Goal: Find specific page/section: Find specific page/section

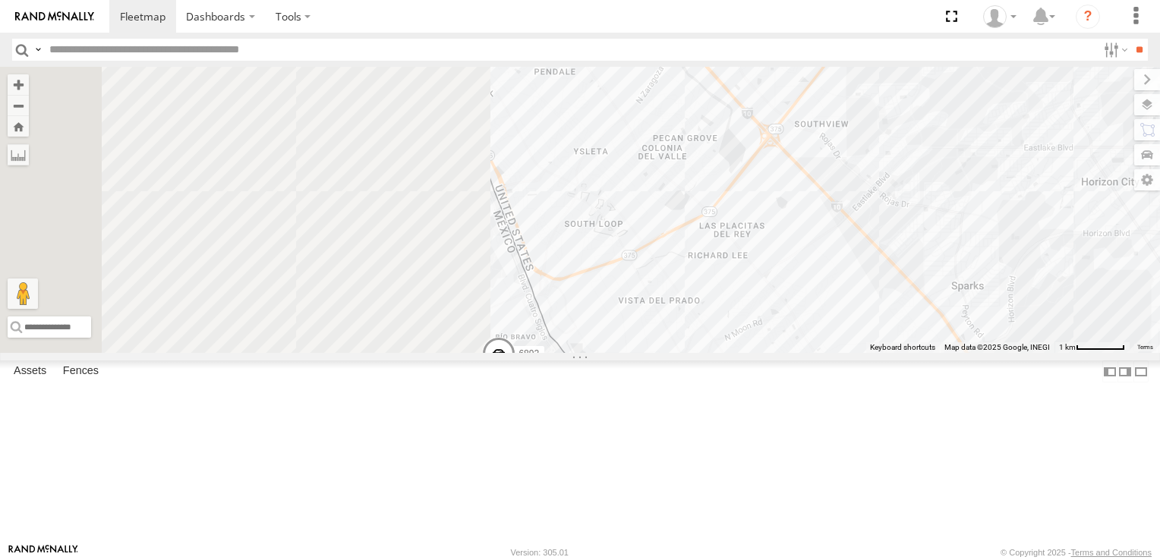
drag, startPoint x: 810, startPoint y: 338, endPoint x: 1146, endPoint y: 326, distance: 336.4
click at [1159, 329] on html "Dashboards" at bounding box center [580, 280] width 1160 height 560
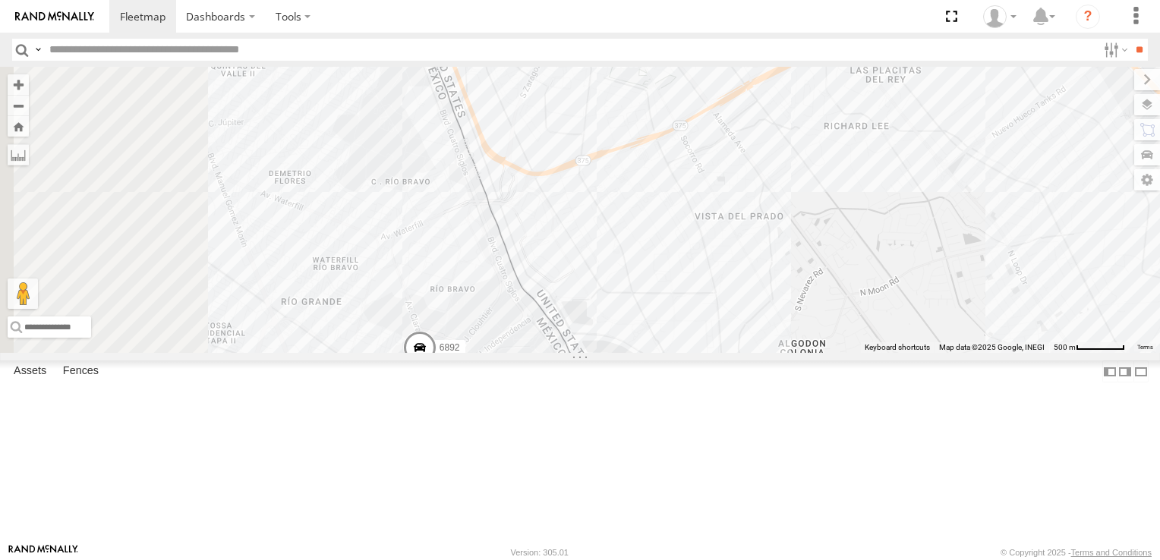
drag, startPoint x: 958, startPoint y: 281, endPoint x: 1081, endPoint y: 140, distance: 186.6
click at [1086, 117] on div "8662 6892 460" at bounding box center [580, 210] width 1160 height 286
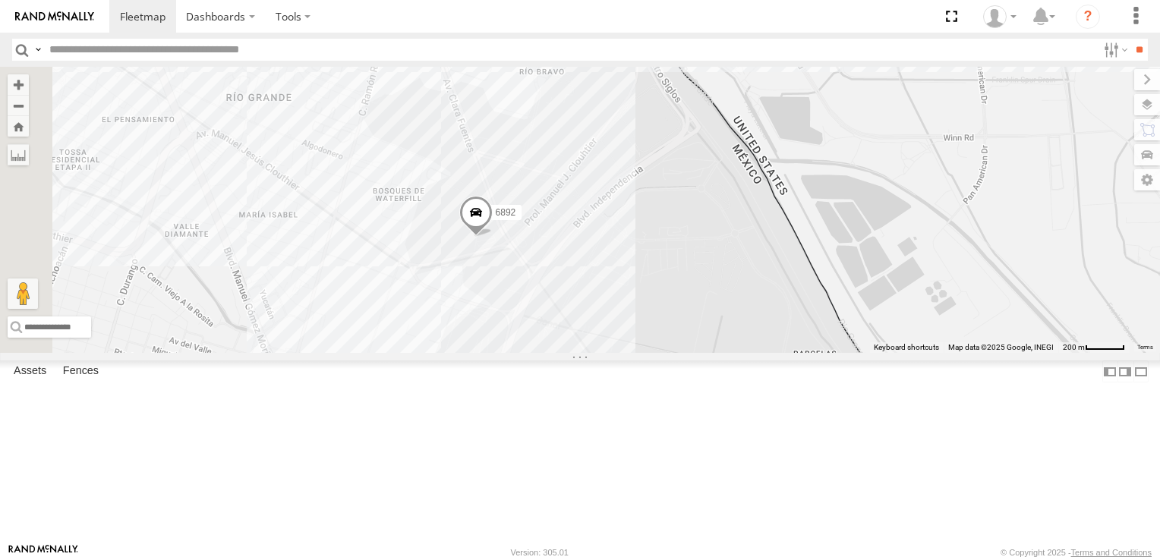
drag, startPoint x: 902, startPoint y: 240, endPoint x: 1162, endPoint y: 203, distance: 262.8
click at [1159, 203] on html "Dashboards" at bounding box center [580, 280] width 1160 height 560
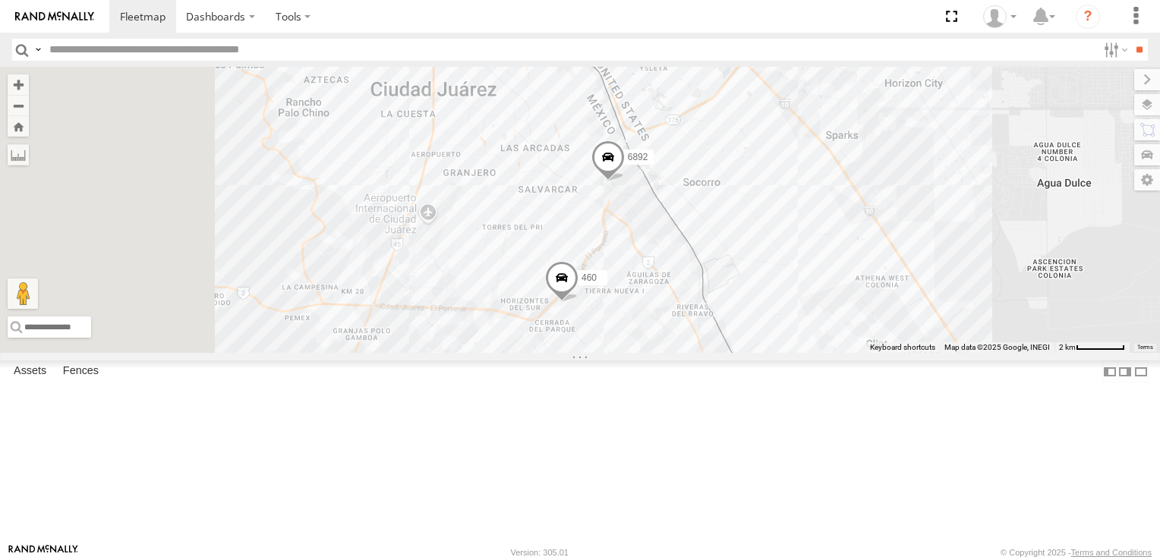
drag, startPoint x: 644, startPoint y: 335, endPoint x: 882, endPoint y: 268, distance: 246.7
click at [882, 268] on div "8662 6892 460" at bounding box center [580, 210] width 1160 height 286
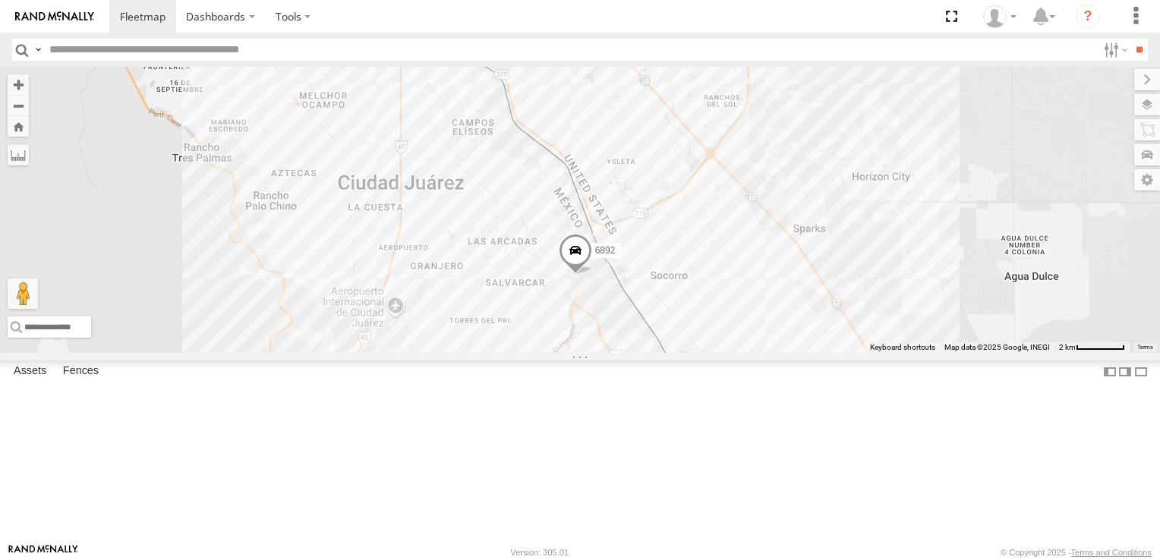
drag, startPoint x: 683, startPoint y: 317, endPoint x: 571, endPoint y: 449, distance: 173.3
click at [571, 353] on div "8662 6892 460" at bounding box center [580, 210] width 1160 height 286
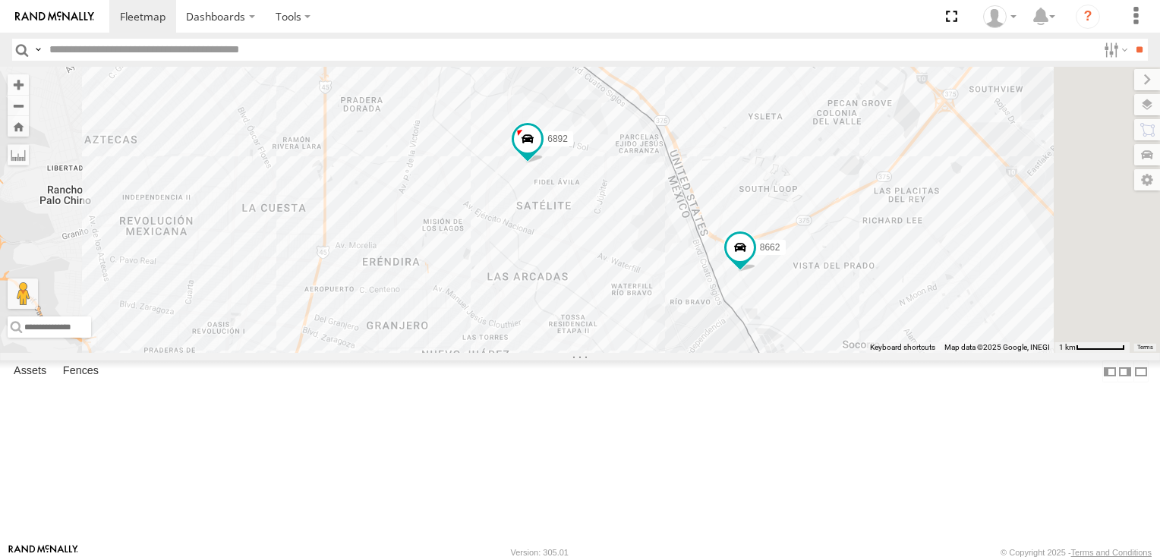
drag, startPoint x: 861, startPoint y: 225, endPoint x: 706, endPoint y: 417, distance: 247.7
click at [706, 353] on div "8662 6892 460" at bounding box center [580, 210] width 1160 height 286
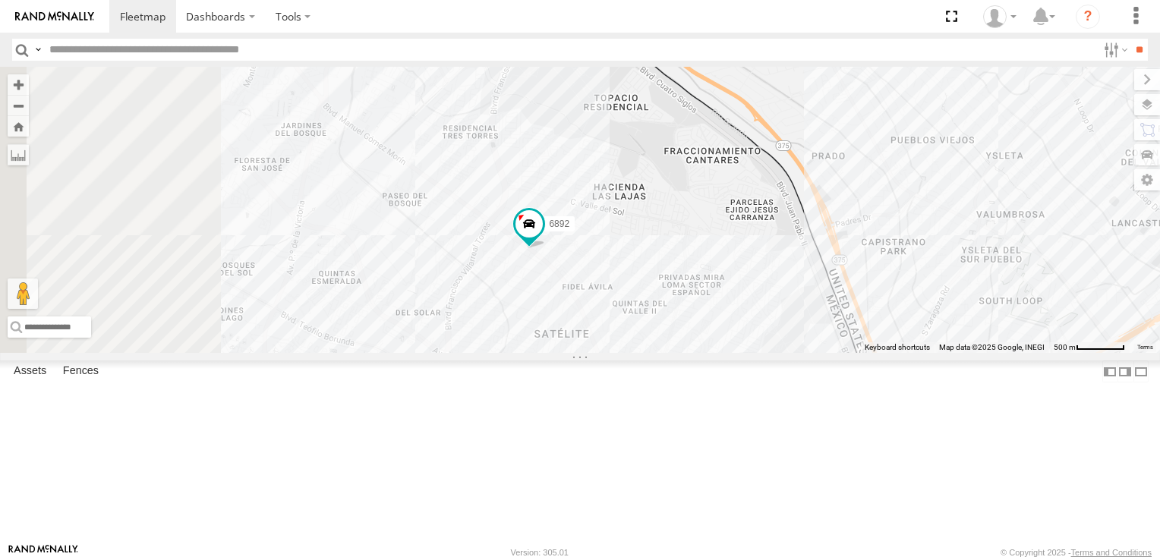
drag, startPoint x: 657, startPoint y: 338, endPoint x: 839, endPoint y: 469, distance: 223.4
click at [839, 353] on div "8662 6892 460" at bounding box center [580, 210] width 1160 height 286
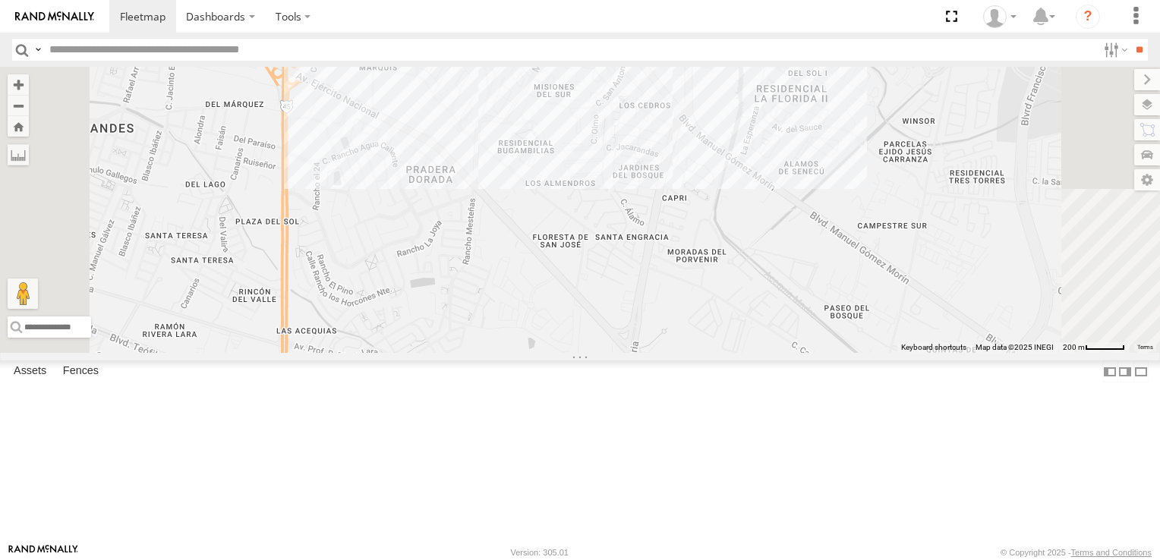
drag, startPoint x: 700, startPoint y: 282, endPoint x: 620, endPoint y: 474, distance: 208.2
click at [620, 353] on div "6892" at bounding box center [580, 210] width 1160 height 286
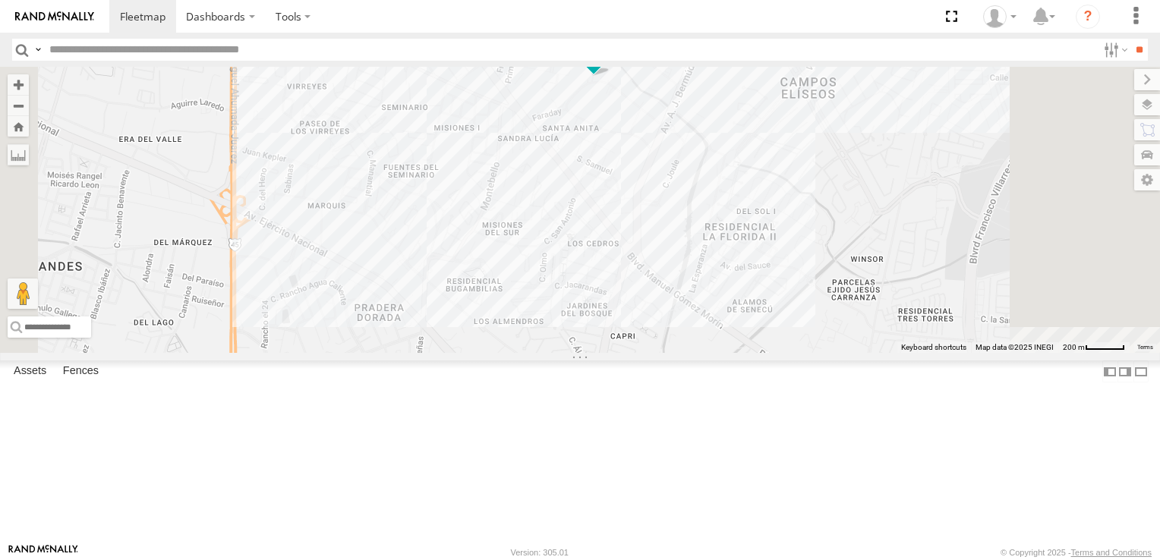
drag, startPoint x: 677, startPoint y: 350, endPoint x: 656, endPoint y: 448, distance: 100.2
click at [656, 353] on div "6892" at bounding box center [580, 210] width 1160 height 286
